Goal: Download file/media

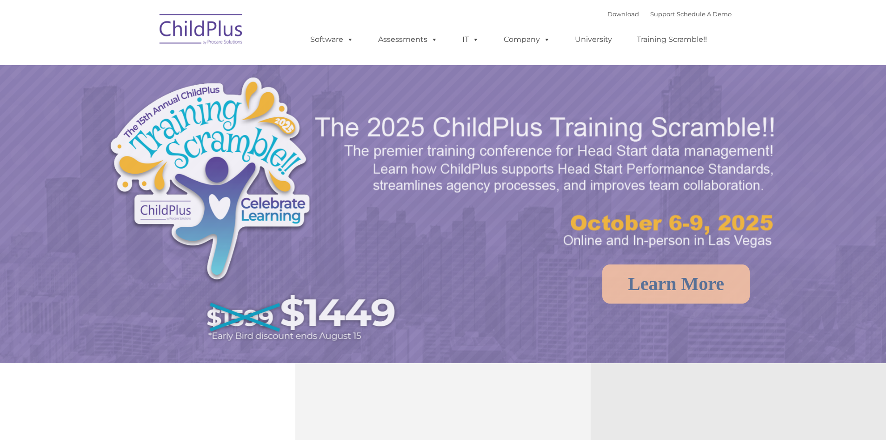
select select "MEDIUM"
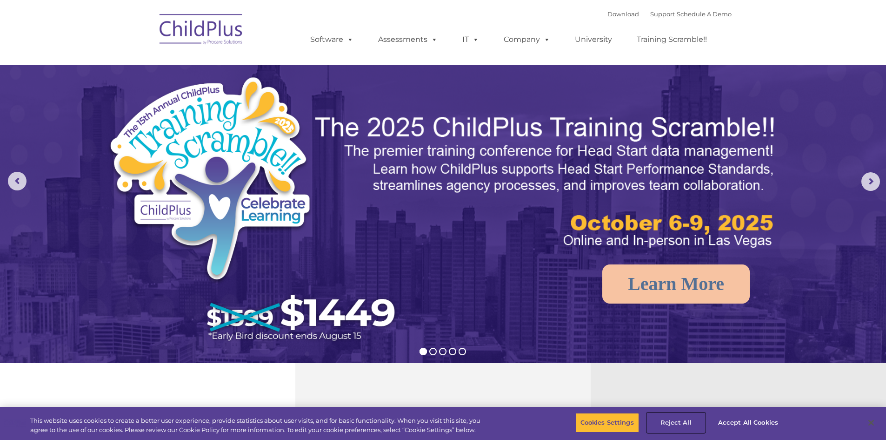
click at [674, 422] on button "Reject All" at bounding box center [676, 423] width 58 height 20
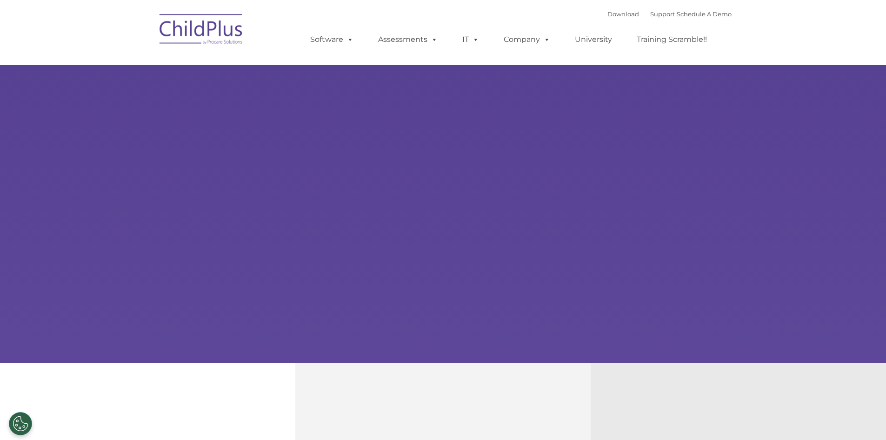
type input ""
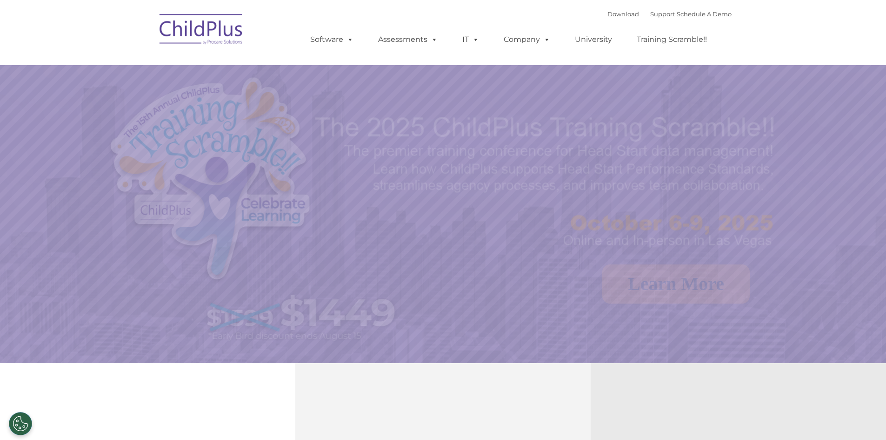
select select "MEDIUM"
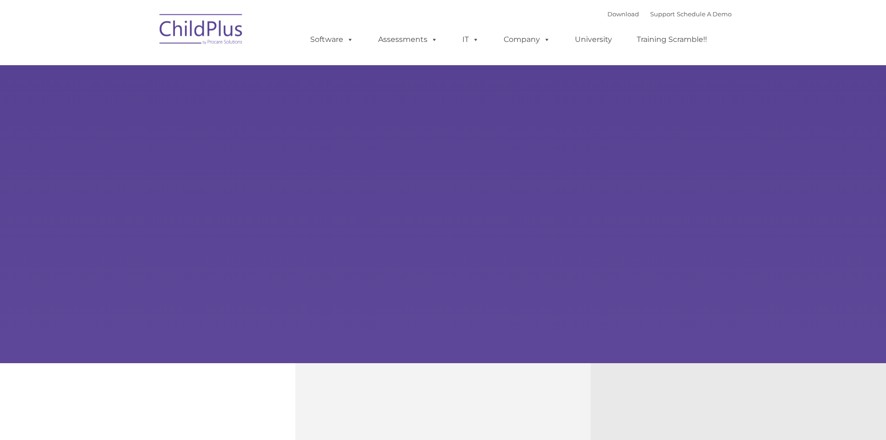
type input ""
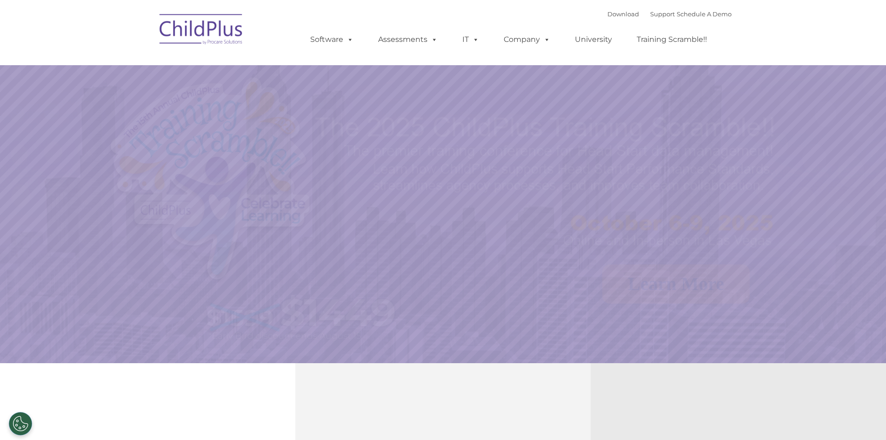
select select "MEDIUM"
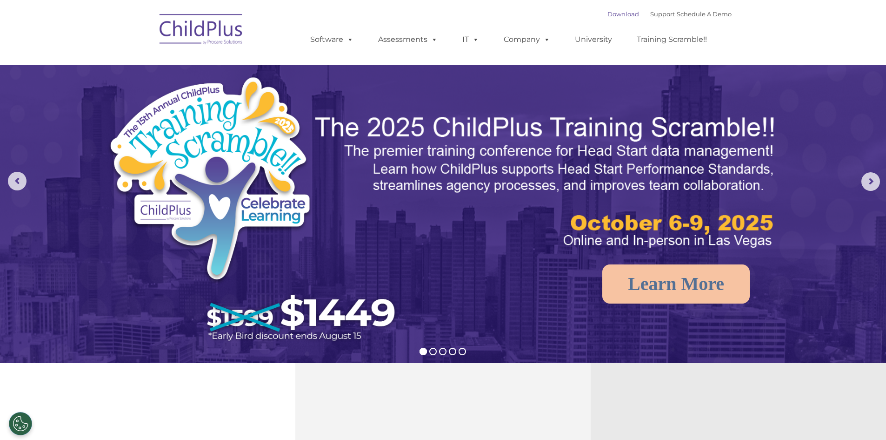
click at [612, 13] on link "Download" at bounding box center [624, 13] width 32 height 7
